Goal: Information Seeking & Learning: Learn about a topic

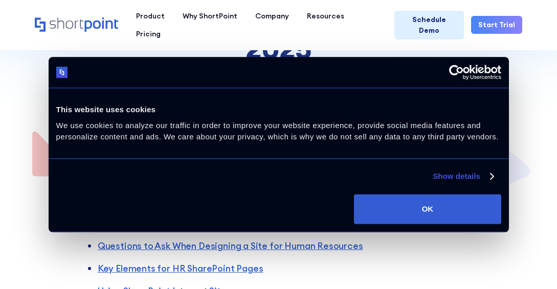
scroll to position [205, 0]
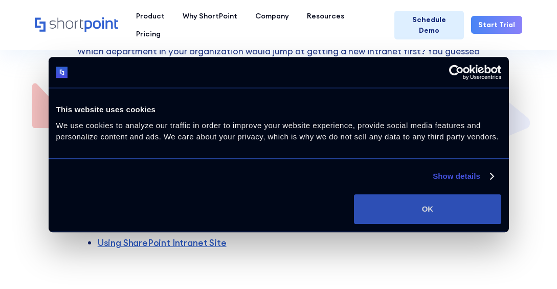
click at [408, 206] on button "OK" at bounding box center [427, 209] width 147 height 30
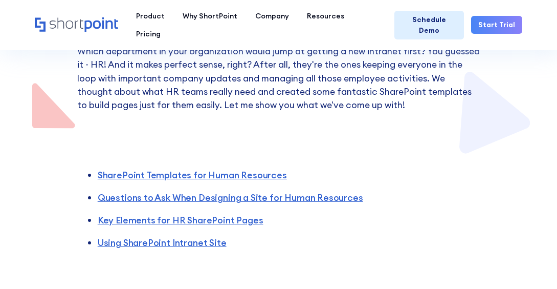
scroll to position [0, 0]
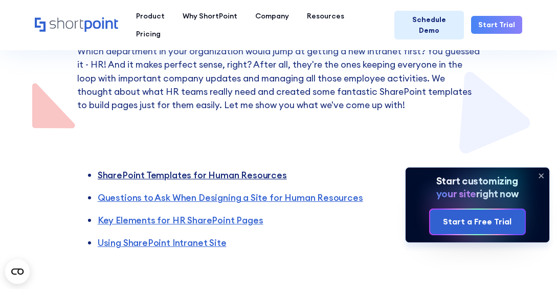
click at [239, 174] on link "SharePoint Templates for Human Resources" at bounding box center [192, 175] width 189 height 12
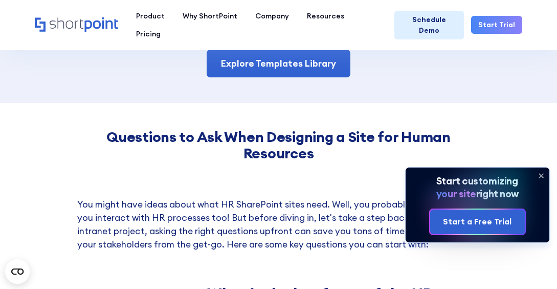
scroll to position [1051, 0]
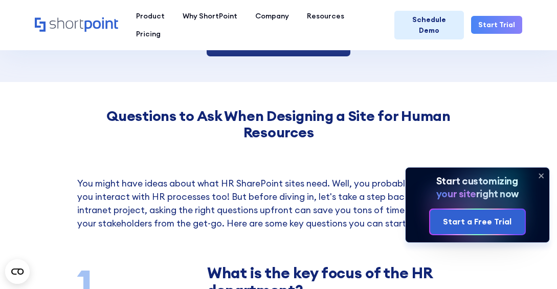
click at [259, 49] on link "Explore Templates Library" at bounding box center [279, 43] width 144 height 28
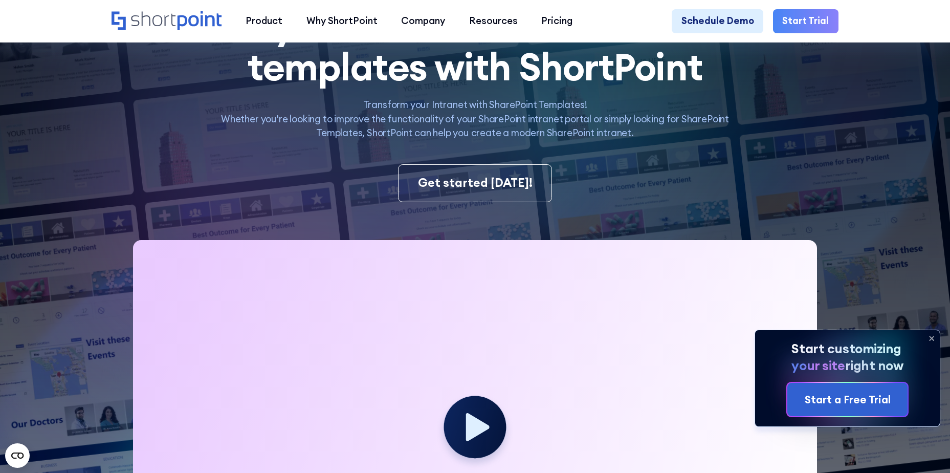
scroll to position [256, 0]
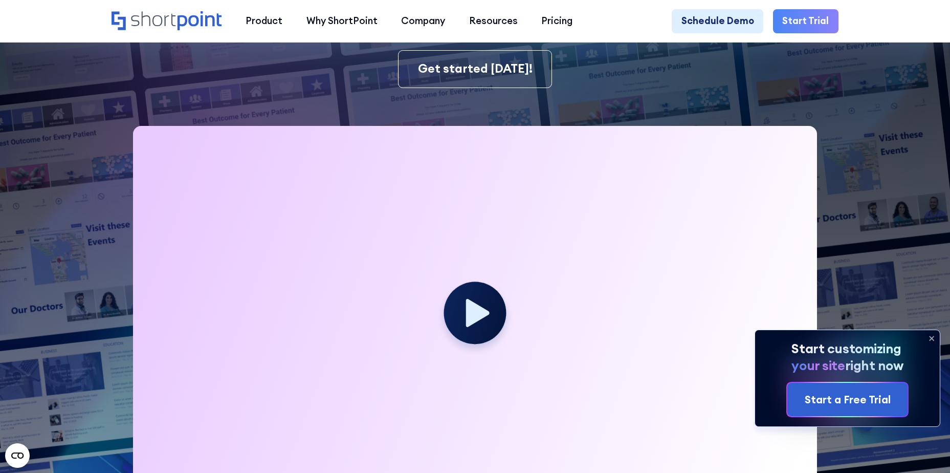
click at [557, 288] on icon at bounding box center [932, 338] width 16 height 16
